Goal: Task Accomplishment & Management: Manage account settings

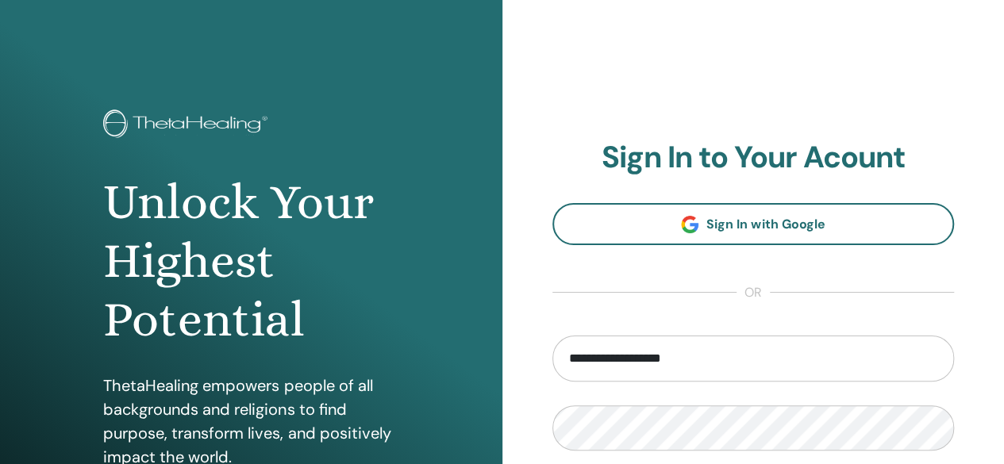
type input "**********"
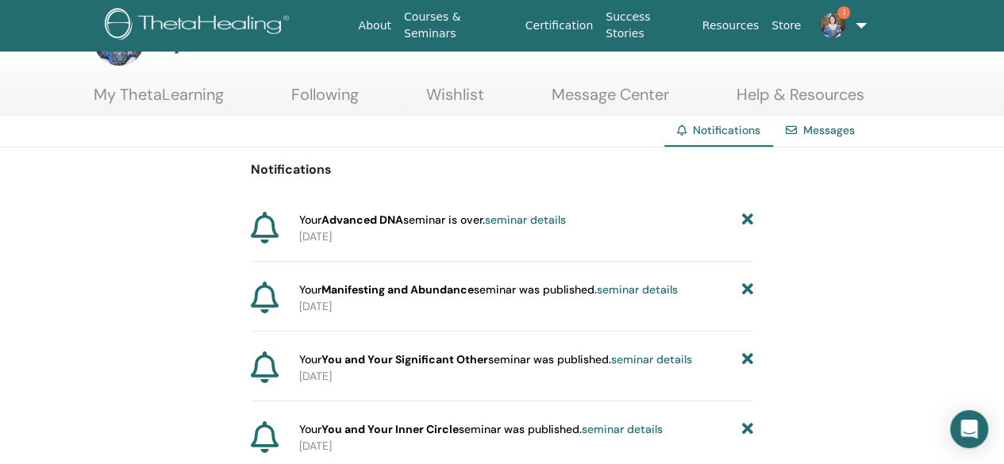
scroll to position [56, 0]
click at [831, 37] on img at bounding box center [832, 25] width 25 height 25
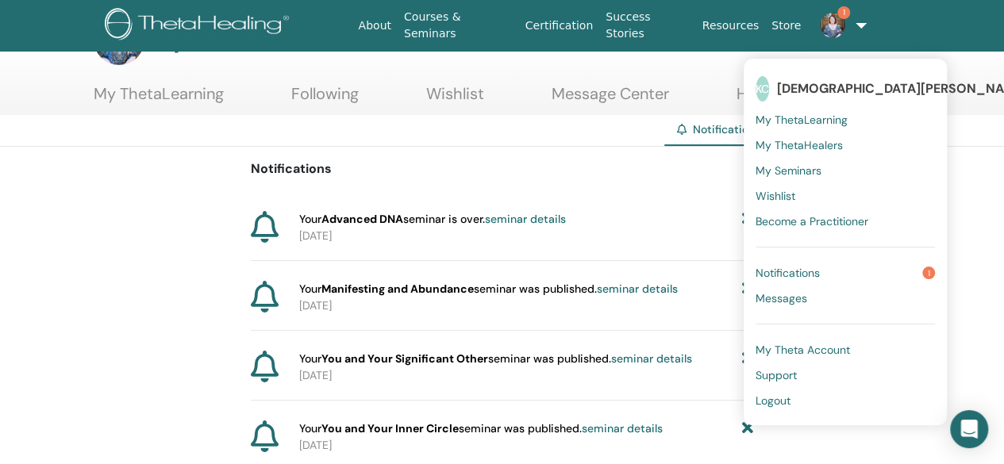
click at [780, 277] on span "Notifications" at bounding box center [788, 273] width 64 height 14
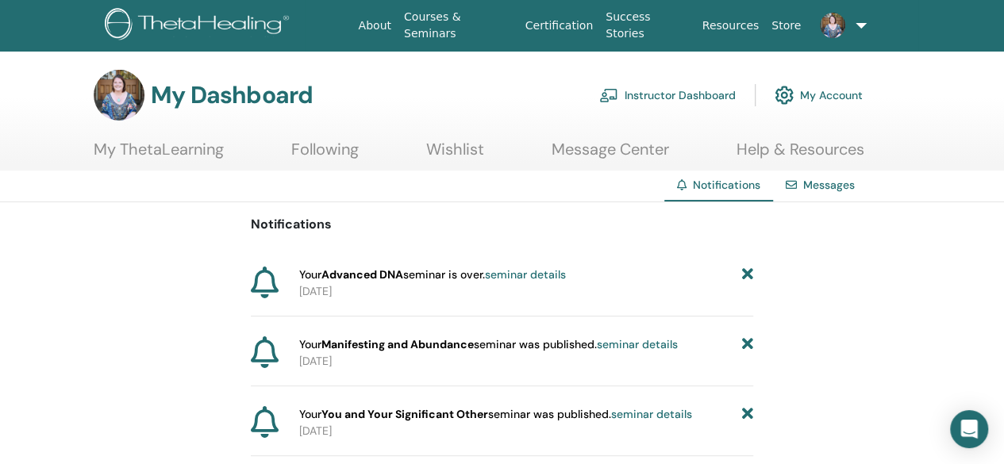
click at [549, 273] on link "seminar details" at bounding box center [525, 274] width 81 height 14
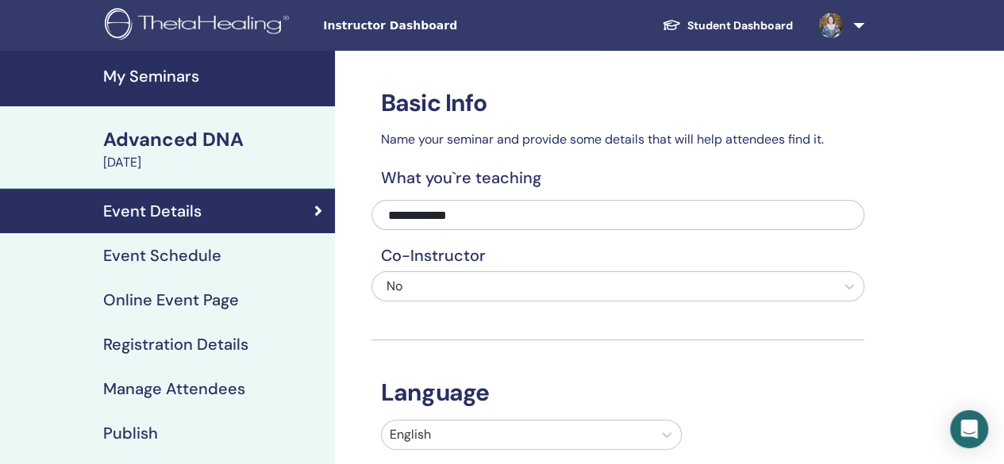
click at [133, 77] on h4 "My Seminars" at bounding box center [214, 76] width 222 height 19
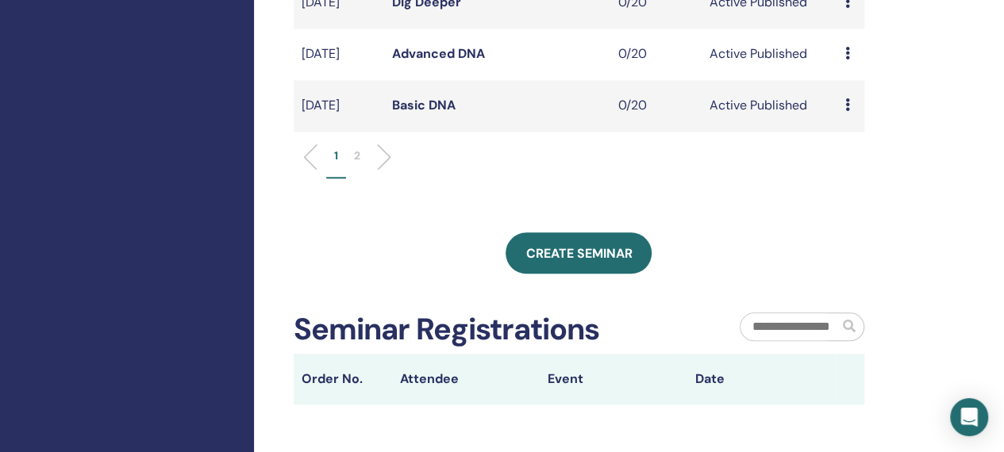
scroll to position [672, 0]
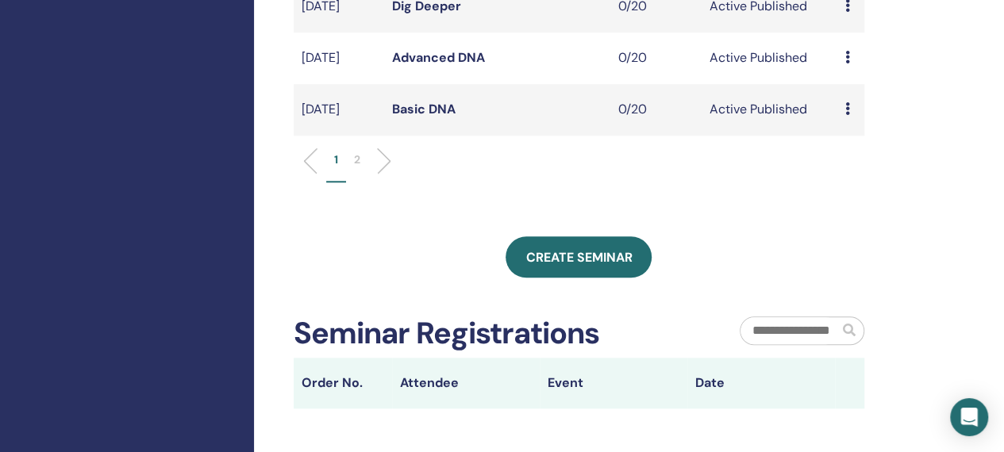
click at [354, 168] on p "2" at bounding box center [357, 160] width 6 height 17
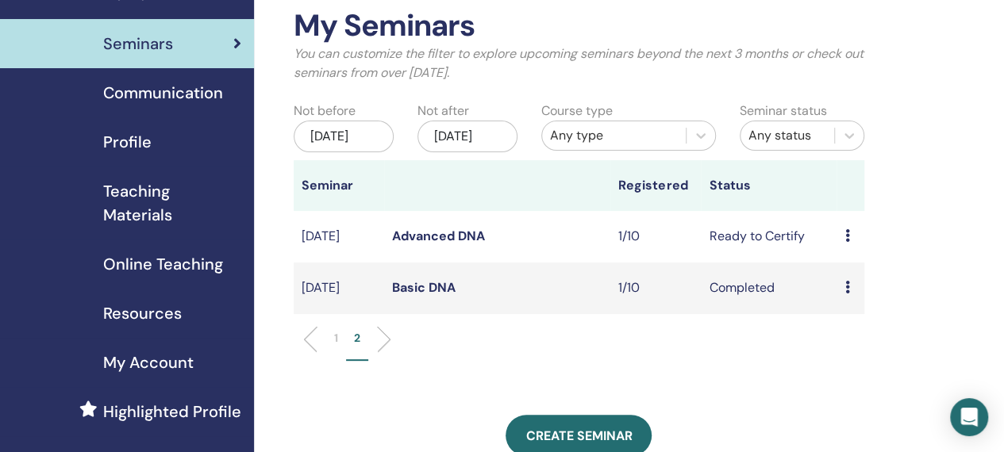
scroll to position [80, 0]
click at [848, 243] on icon at bounding box center [846, 236] width 5 height 13
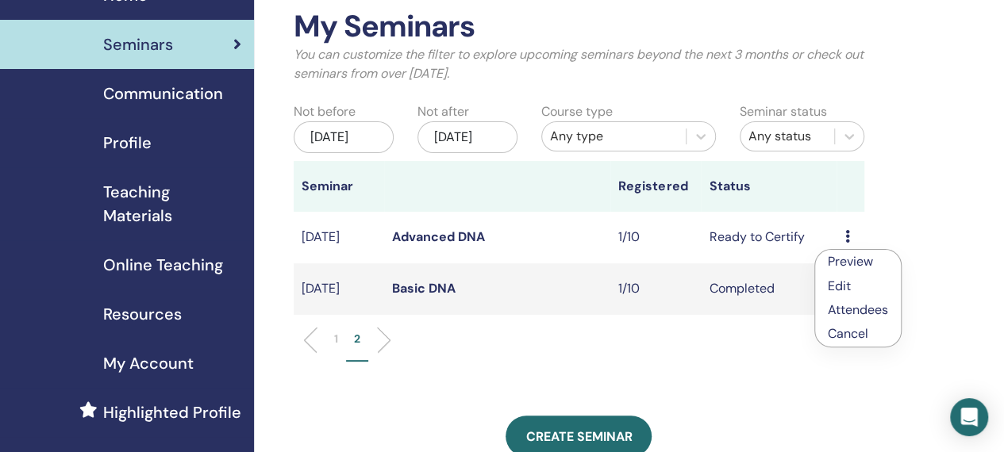
click at [437, 245] on link "Advanced DNA" at bounding box center [438, 237] width 93 height 17
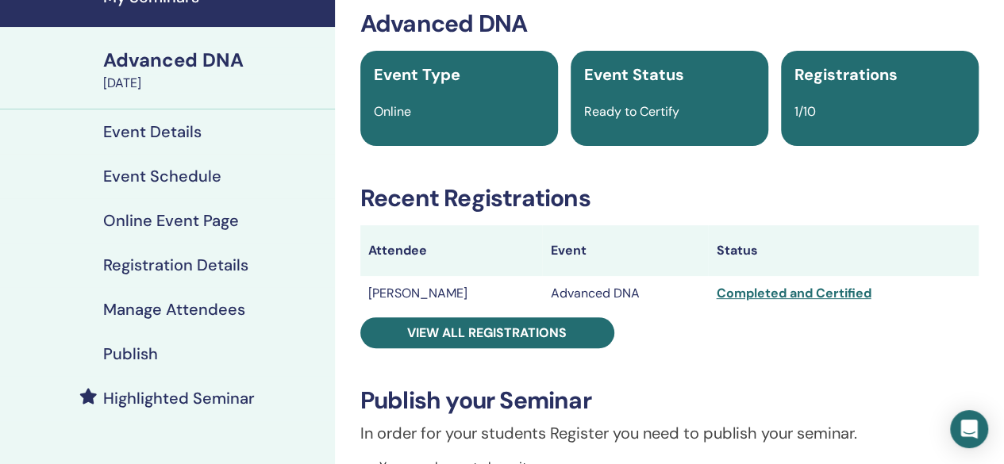
scroll to position [80, 0]
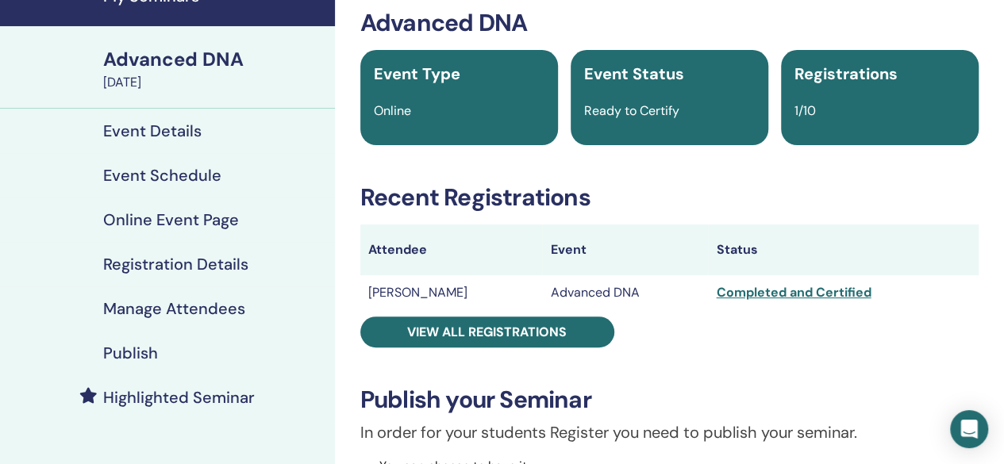
click at [752, 302] on td "Completed and Certified" at bounding box center [843, 292] width 271 height 35
click at [752, 296] on div "Completed and Certified" at bounding box center [843, 292] width 255 height 19
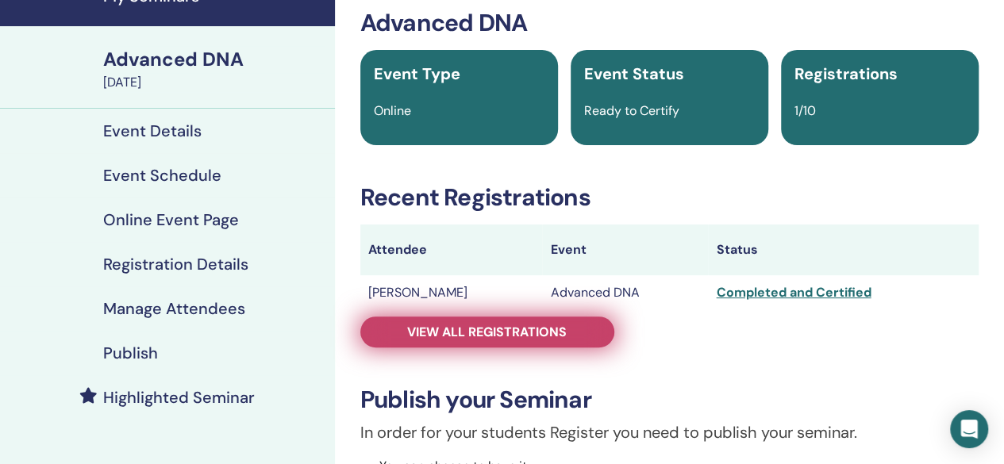
click at [567, 323] on link "View all registrations" at bounding box center [487, 332] width 254 height 31
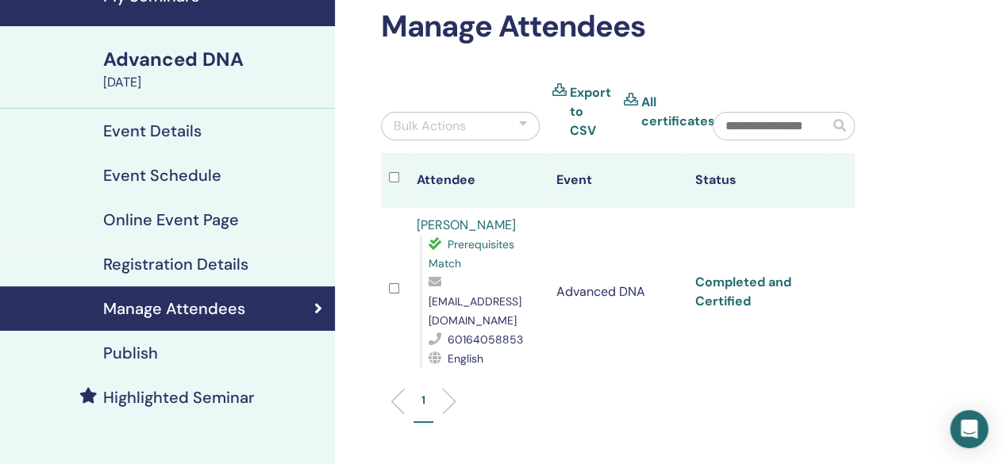
click at [739, 283] on link "Completed and Certified" at bounding box center [743, 292] width 96 height 36
click at [509, 131] on div "Bulk Actions" at bounding box center [460, 126] width 159 height 29
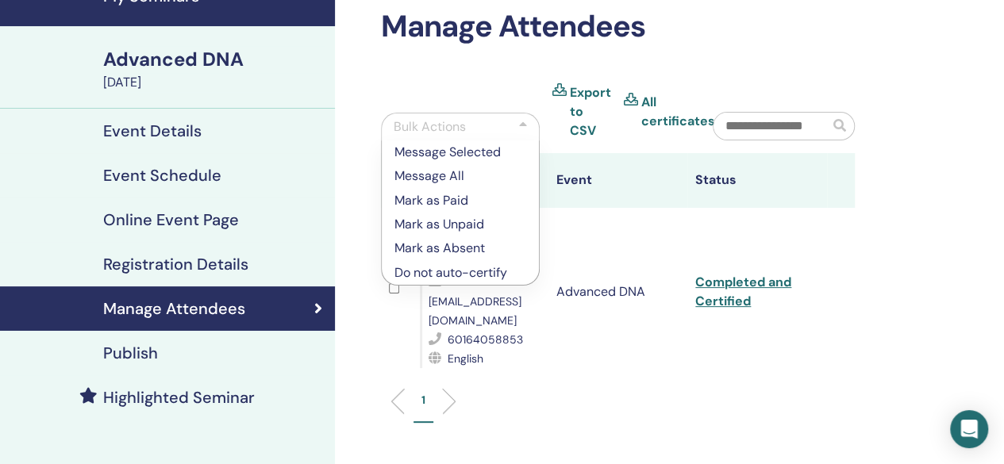
click at [464, 129] on div "Bulk Actions" at bounding box center [430, 126] width 72 height 19
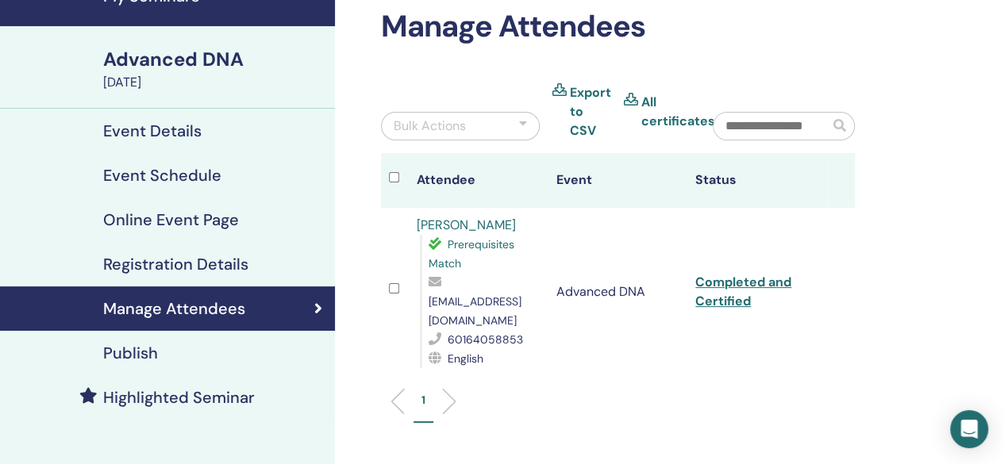
click at [399, 280] on div at bounding box center [395, 291] width 12 height 23
click at [398, 280] on div at bounding box center [395, 291] width 12 height 23
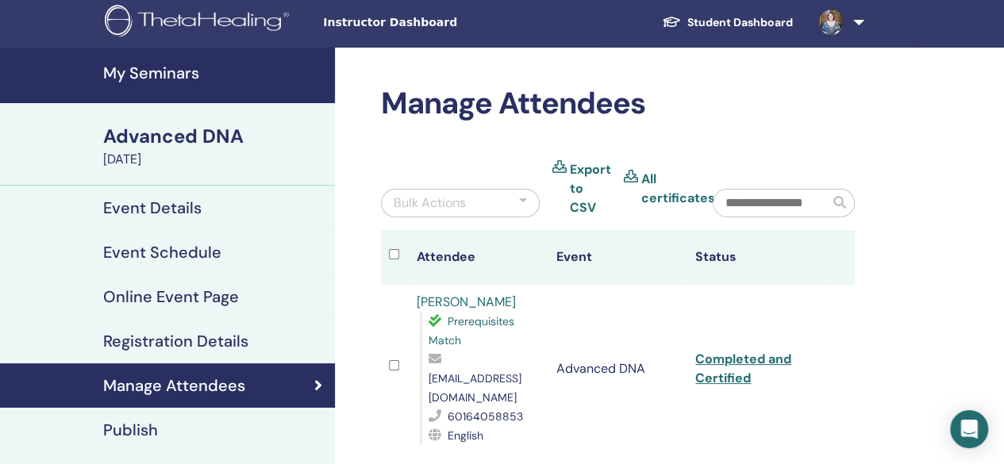
scroll to position [2, 0]
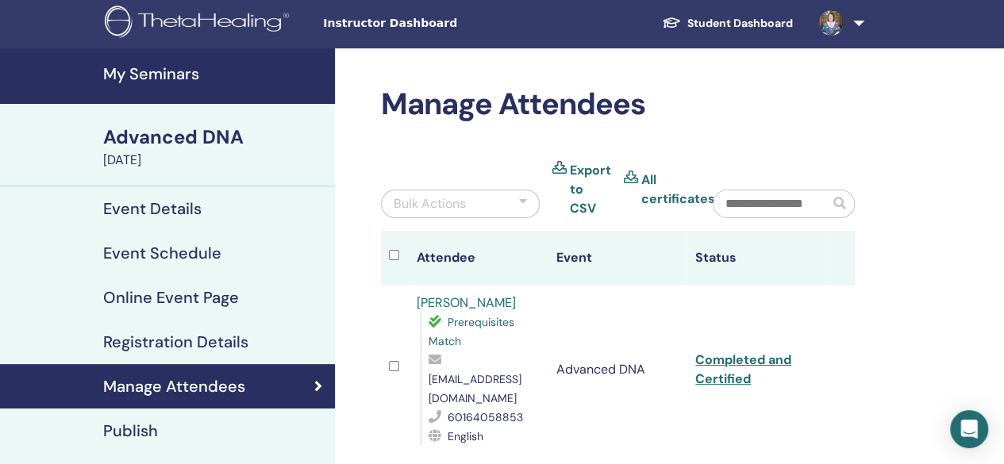
click at [151, 79] on h4 "My Seminars" at bounding box center [214, 73] width 222 height 19
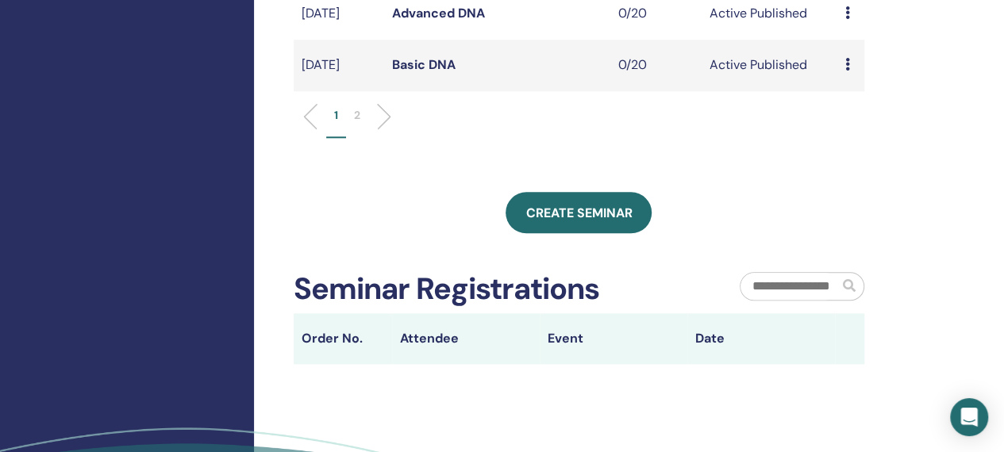
scroll to position [683, 0]
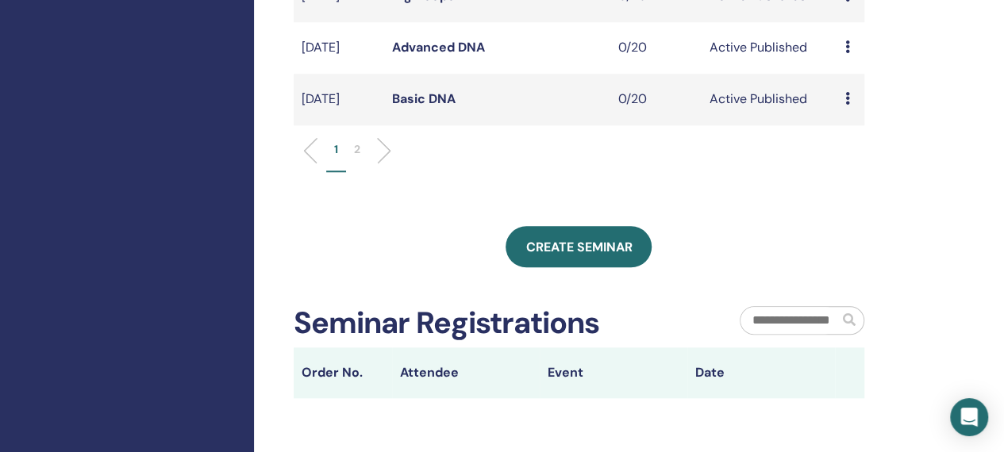
click at [350, 172] on li "2" at bounding box center [357, 156] width 22 height 31
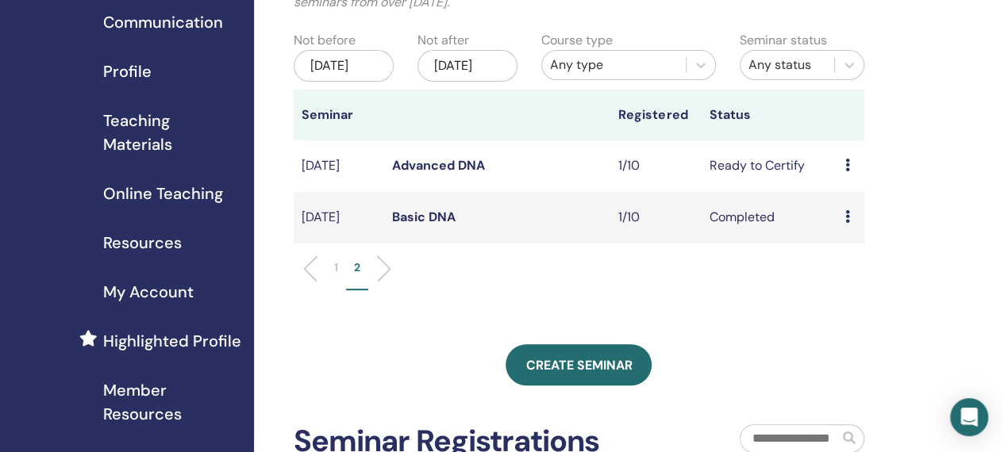
scroll to position [144, 0]
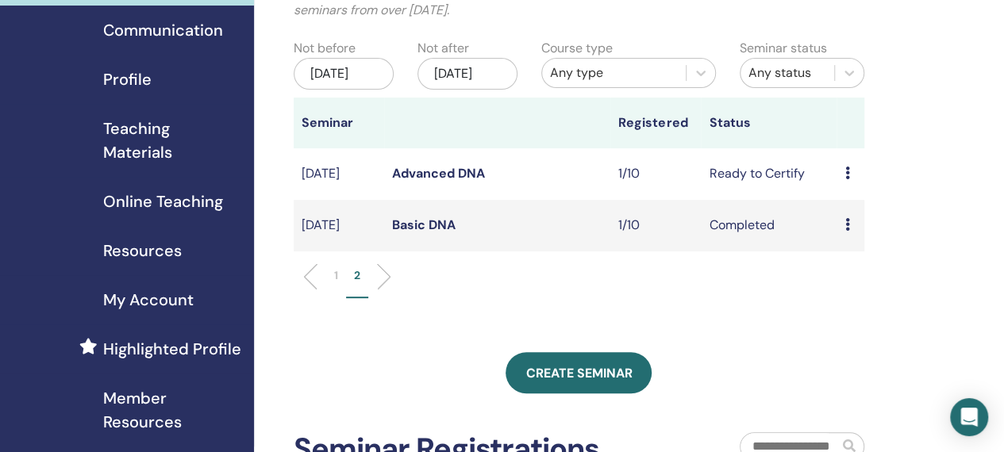
click at [853, 183] on div "Preview Edit Attendees Cancel" at bounding box center [849, 173] width 11 height 19
click at [859, 257] on link "Attendees" at bounding box center [863, 254] width 60 height 17
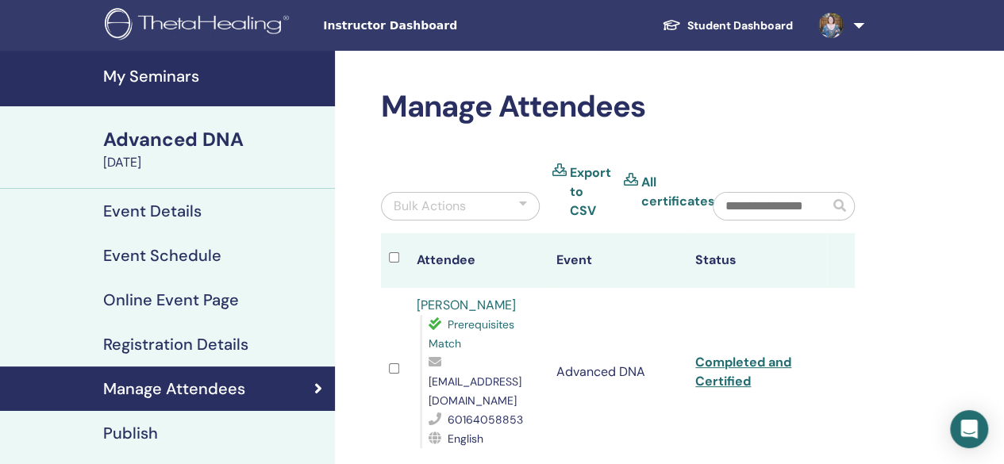
click at [148, 77] on h4 "My Seminars" at bounding box center [214, 76] width 222 height 19
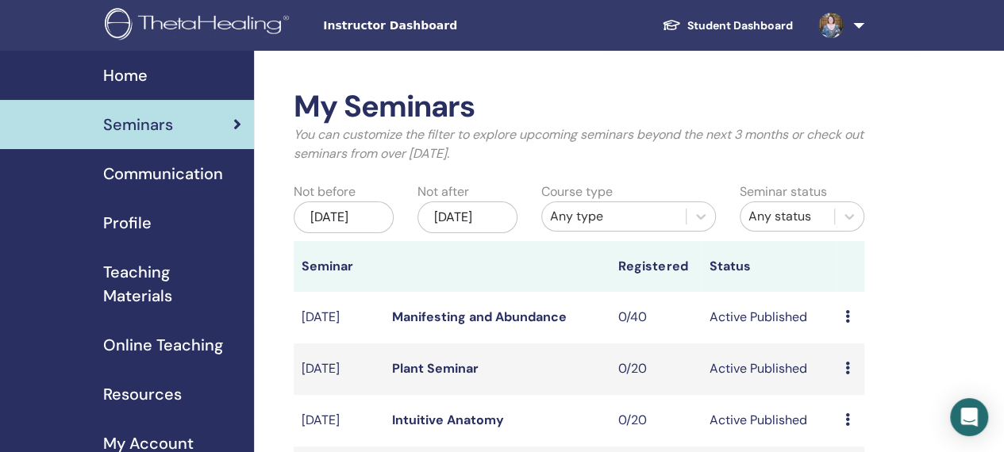
click at [360, 26] on span "Instructor Dashboard" at bounding box center [442, 25] width 238 height 17
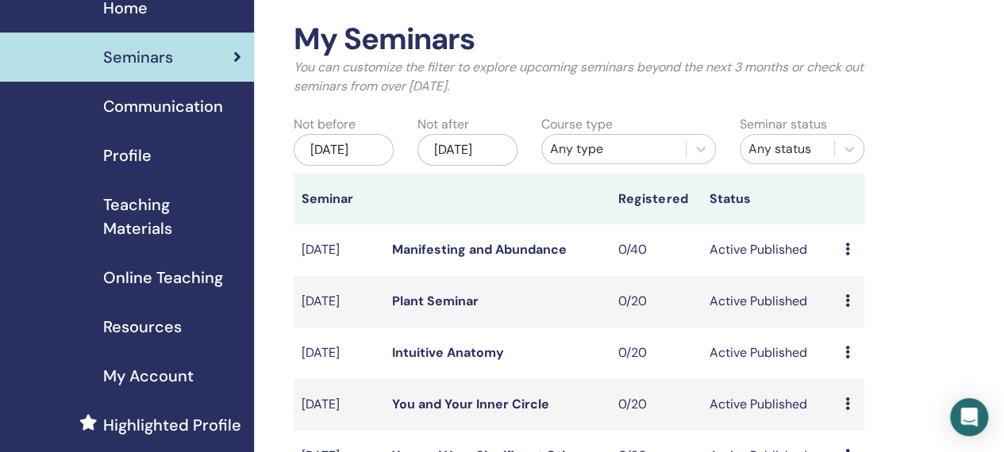
scroll to position [84, 0]
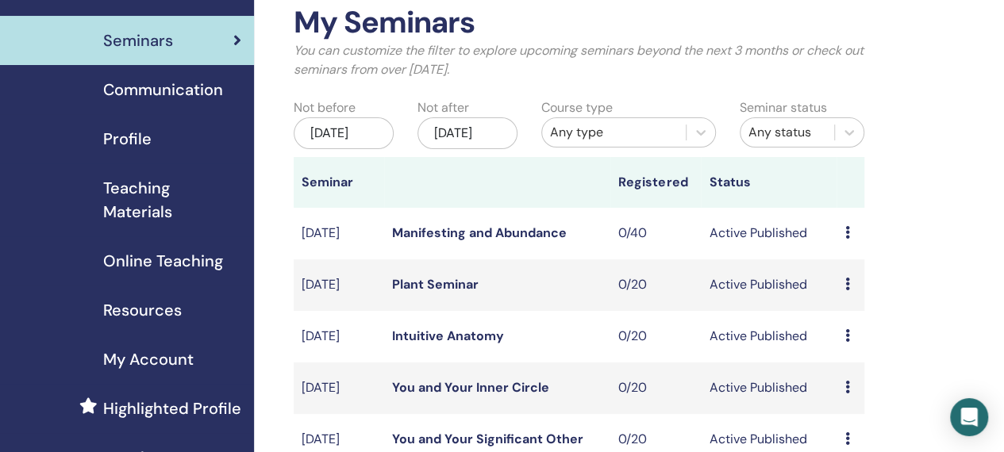
click at [146, 202] on span "Teaching Materials" at bounding box center [172, 200] width 138 height 48
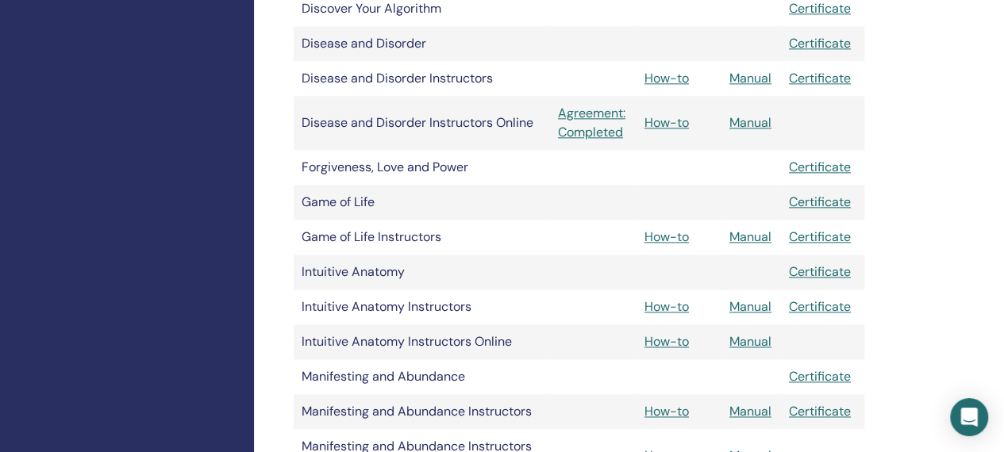
scroll to position [913, 0]
click at [758, 304] on link "Manual" at bounding box center [750, 306] width 42 height 17
